Goal: Task Accomplishment & Management: Manage account settings

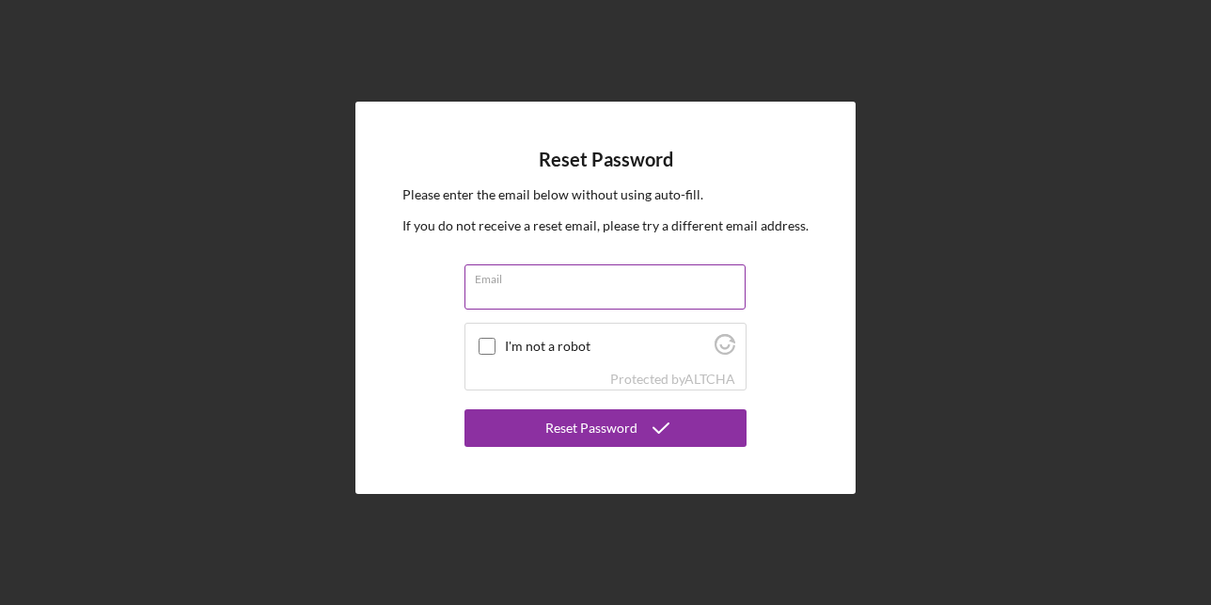
click at [586, 292] on input "Email" at bounding box center [605, 286] width 281 height 45
type input "[EMAIL_ADDRESS][DOMAIN_NAME]"
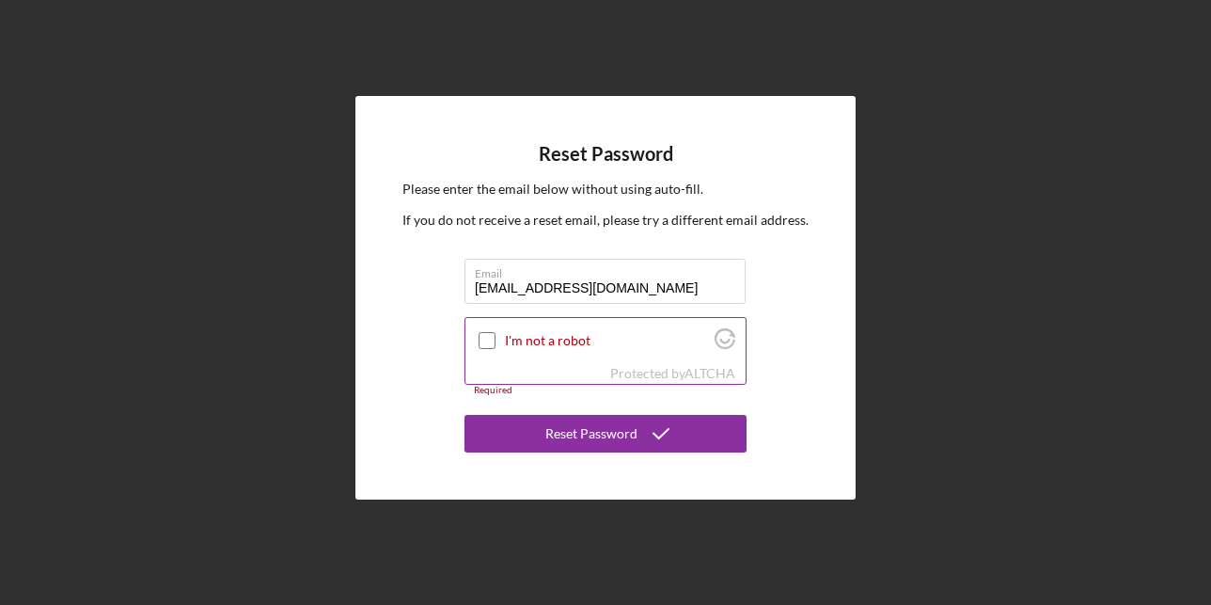
click at [492, 342] on input "I'm not a robot" at bounding box center [487, 340] width 17 height 17
checkbox input "true"
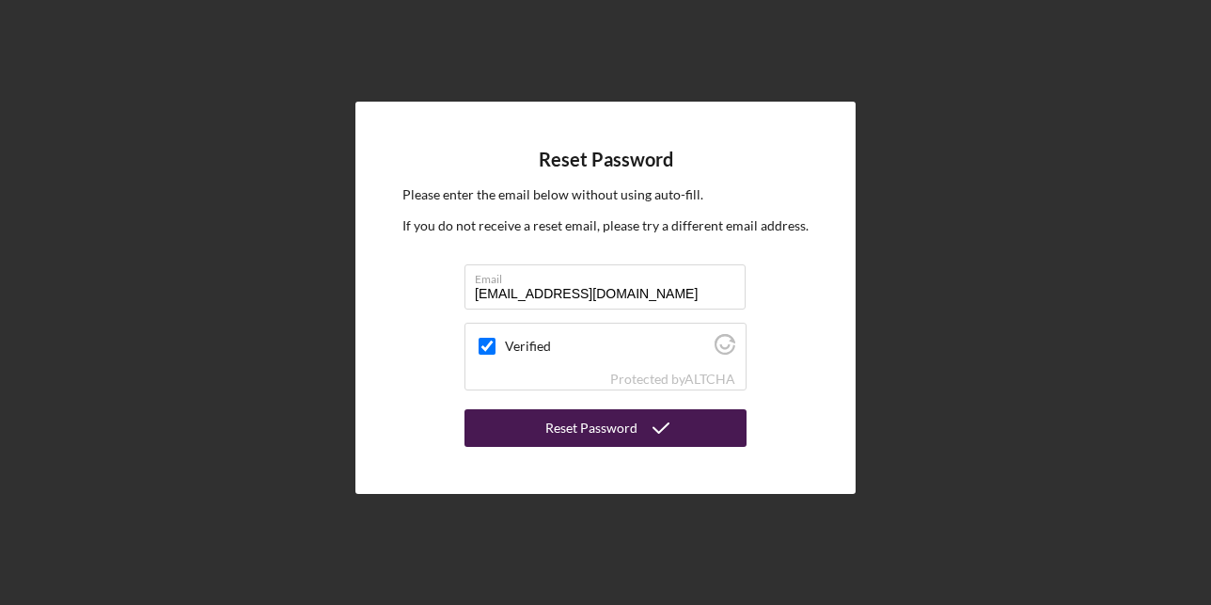
click at [660, 437] on icon "submit" at bounding box center [661, 427] width 47 height 47
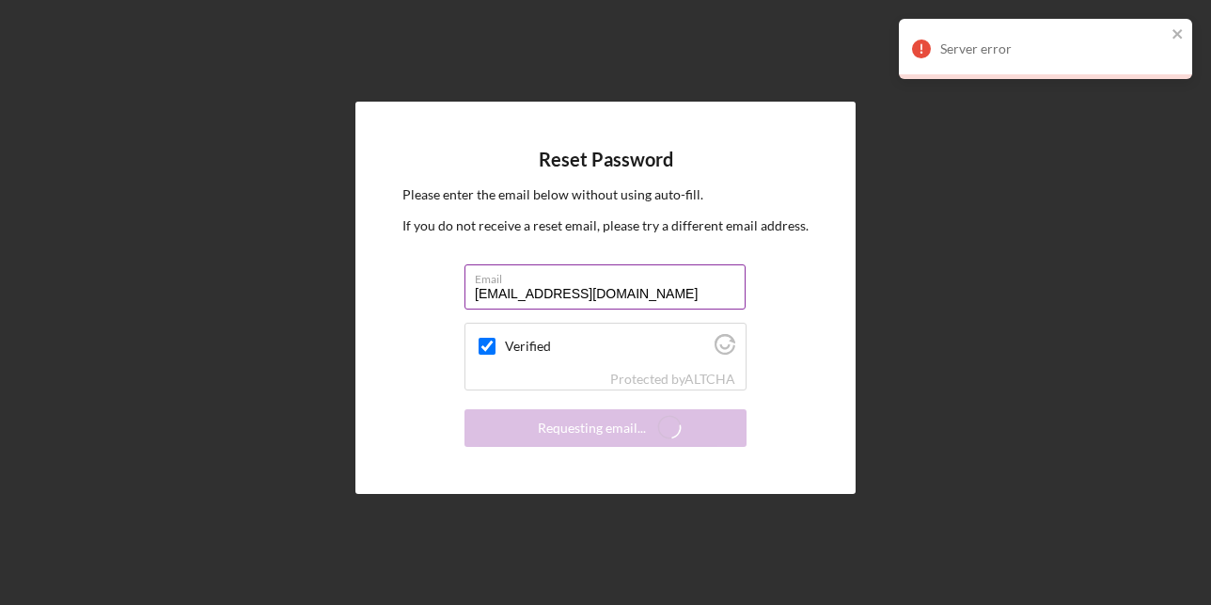
click at [639, 287] on input "[EMAIL_ADDRESS][DOMAIN_NAME]" at bounding box center [605, 286] width 281 height 45
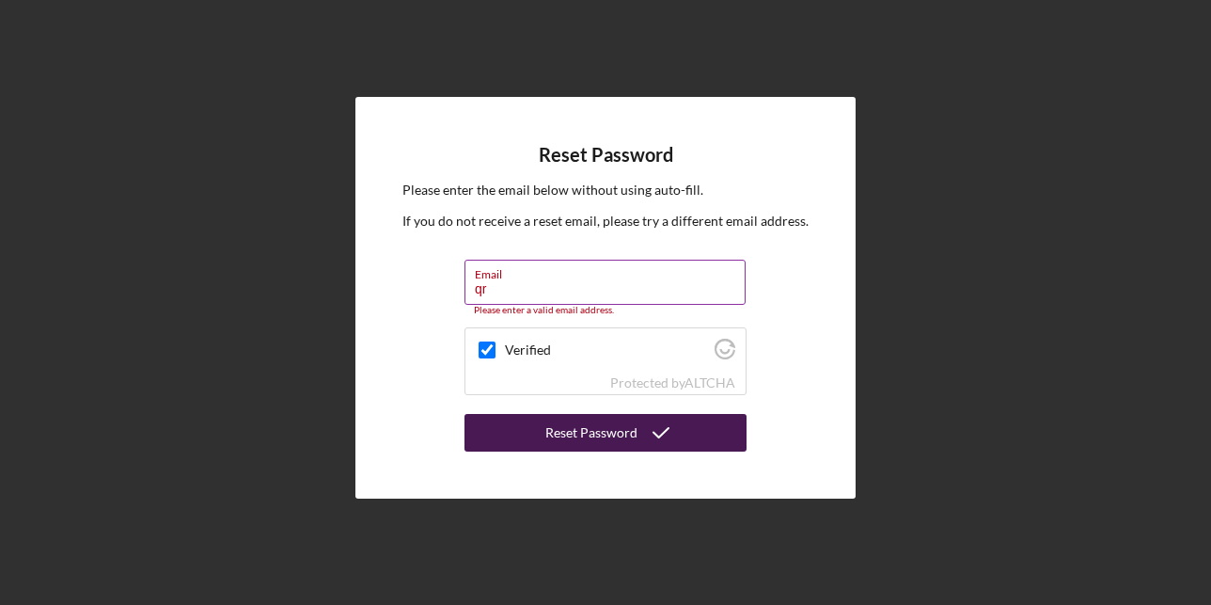
type input "q"
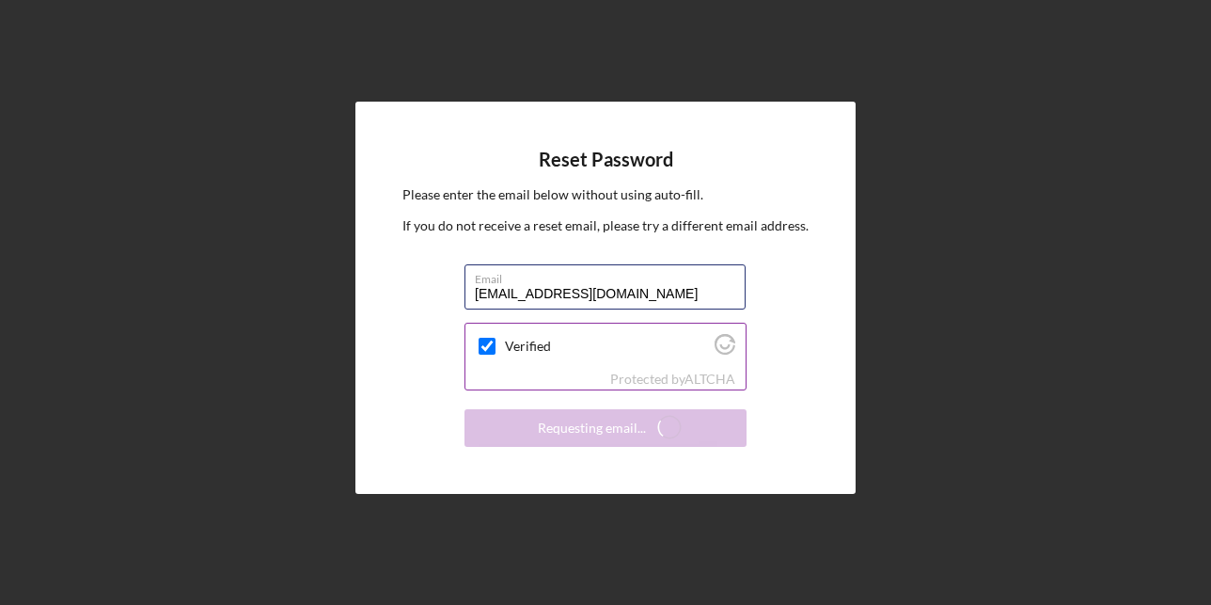
type input "[EMAIL_ADDRESS][DOMAIN_NAME]"
click at [492, 345] on input "Verified" at bounding box center [487, 346] width 17 height 17
checkbox input "true"
click at [514, 299] on input "[EMAIL_ADDRESS][DOMAIN_NAME]" at bounding box center [605, 286] width 281 height 45
type input "[EMAIL_ADDRESS][DOMAIN_NAME]"
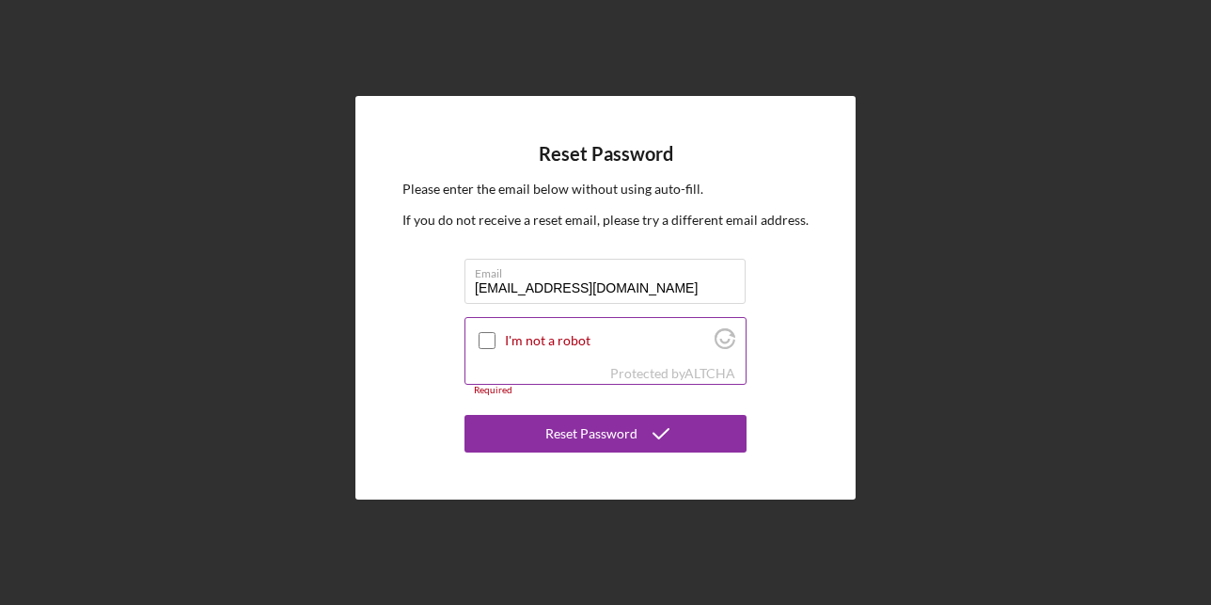
type input "[EMAIL_ADDRESS][DOMAIN_NAME]"
click at [491, 332] on input "I'm not a robot" at bounding box center [487, 340] width 17 height 17
checkbox input "true"
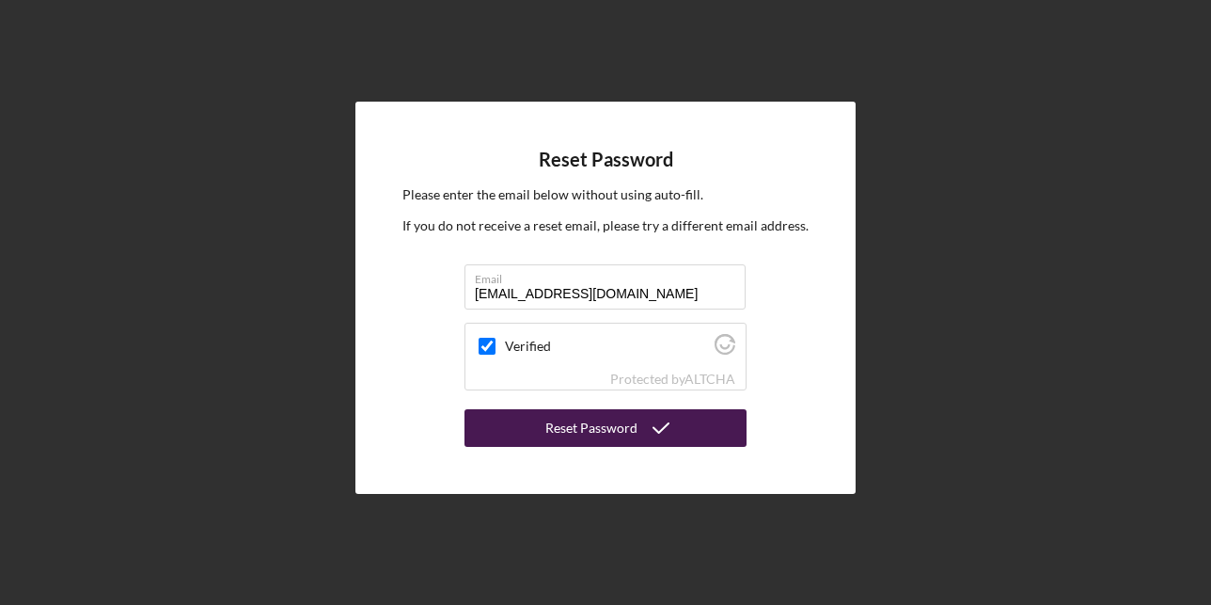
click at [632, 435] on div "Reset Password" at bounding box center [592, 428] width 92 height 38
